Goal: Information Seeking & Learning: Learn about a topic

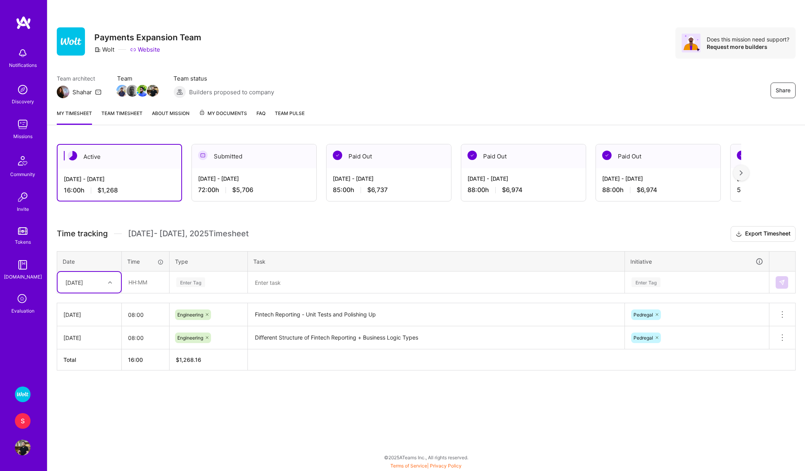
click at [25, 302] on icon at bounding box center [22, 299] width 15 height 15
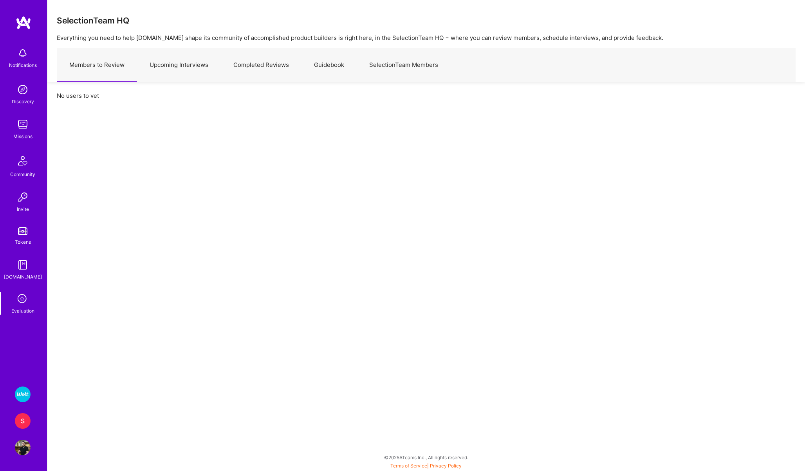
click at [192, 62] on link "Upcoming Interviews" at bounding box center [179, 65] width 84 height 34
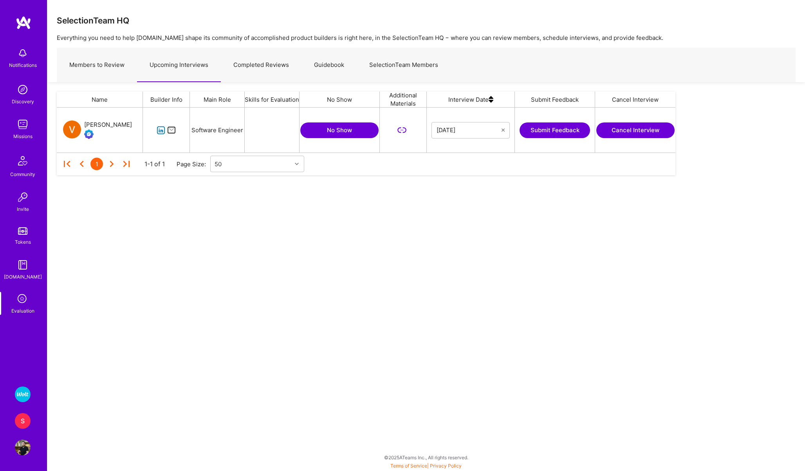
scroll to position [45, 619]
click at [20, 126] on img at bounding box center [23, 125] width 16 height 16
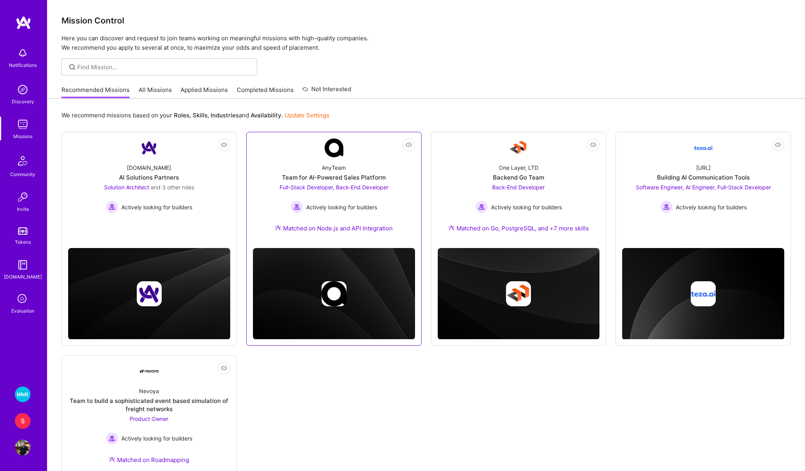
click at [277, 143] on link "Not Interested AnyTeam Team for AI-Powered Sales Platform Full-Stack Developer,…" at bounding box center [334, 190] width 162 height 103
click at [478, 165] on div "One Layer, LTD Backend Go Team Back-End Developer Actively looking for builders…" at bounding box center [519, 199] width 162 height 85
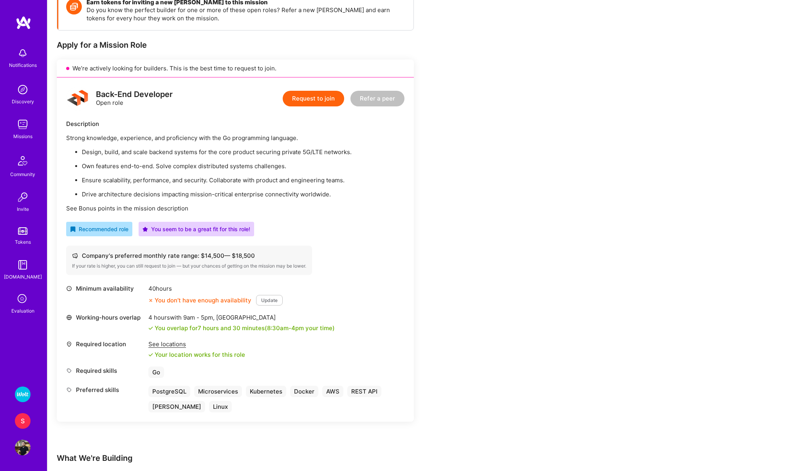
scroll to position [125, 0]
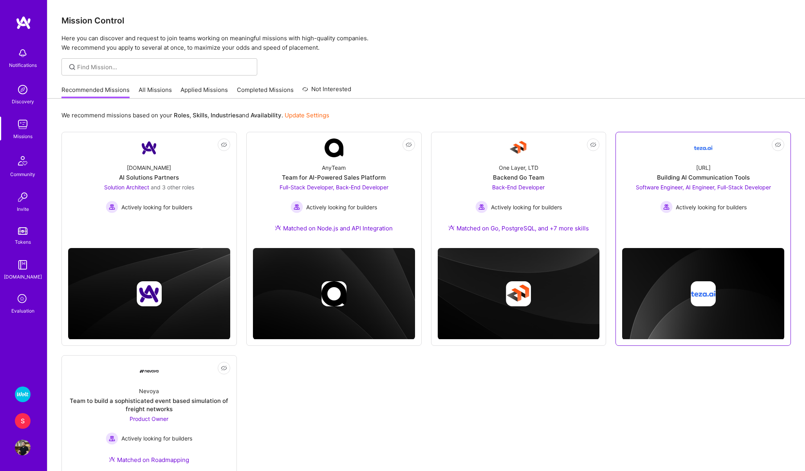
click at [659, 159] on div "[URL] Building AI Communication Tools Software Engineer, AI Engineer, Full-Stac…" at bounding box center [703, 185] width 162 height 56
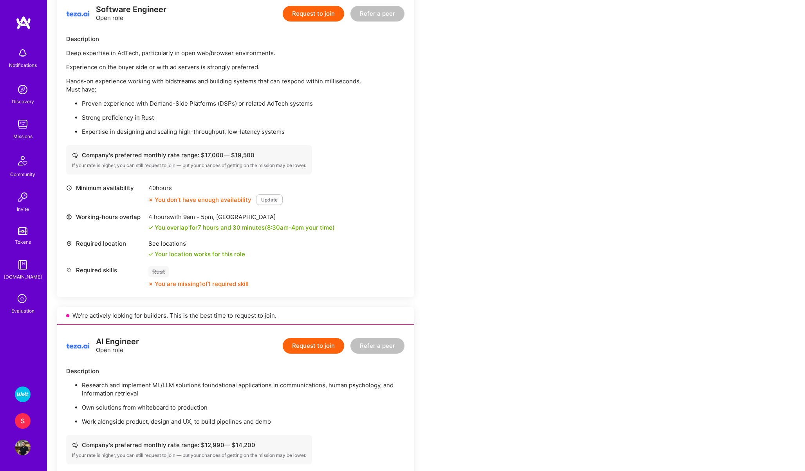
scroll to position [183, 0]
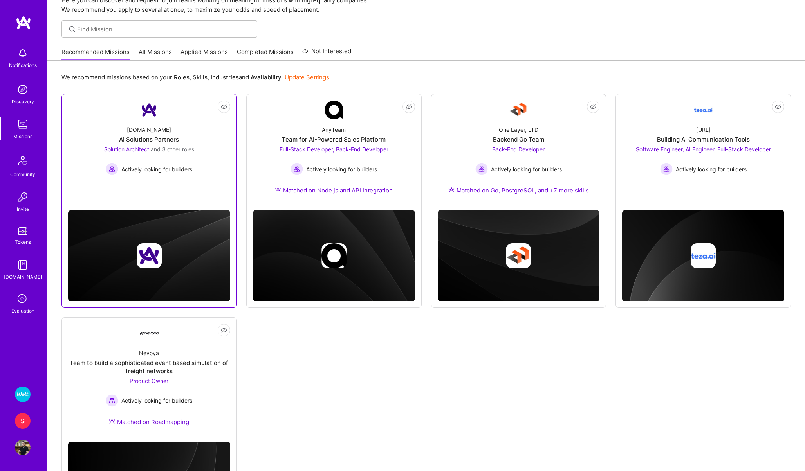
scroll to position [51, 0]
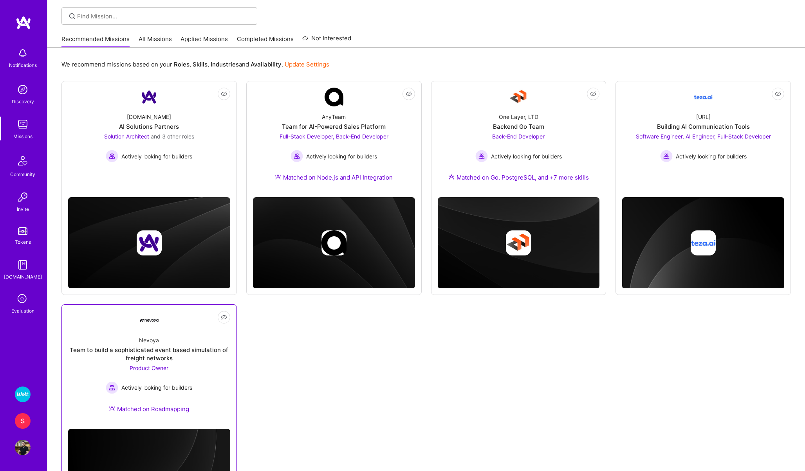
click at [86, 310] on div "Not Interested Nevoya Team to build a sophisticated event based simulation of f…" at bounding box center [148, 416] width 175 height 222
click at [91, 329] on link "Not Interested Nevoya Team to build a sophisticated event based simulation of f…" at bounding box center [149, 367] width 162 height 112
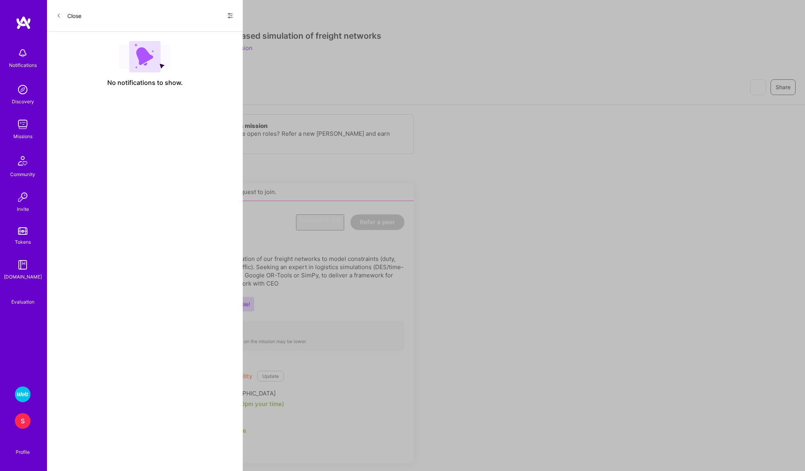
scroll to position [51, 0]
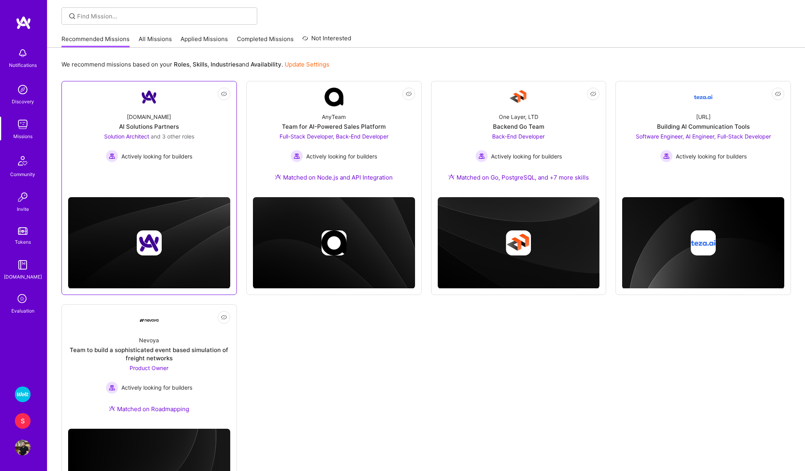
click at [128, 116] on div "[DOMAIN_NAME] AI Solutions Partners Solution Architect and 3 other roles Active…" at bounding box center [149, 135] width 162 height 56
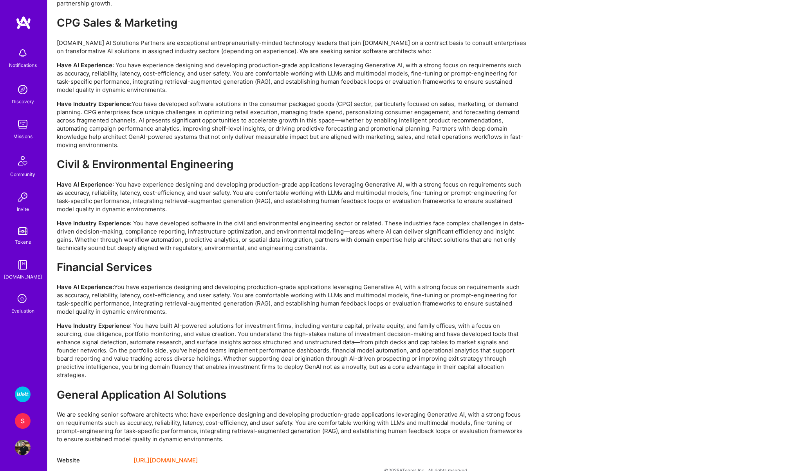
scroll to position [1561, 0]
